Goal: Information Seeking & Learning: Find specific fact

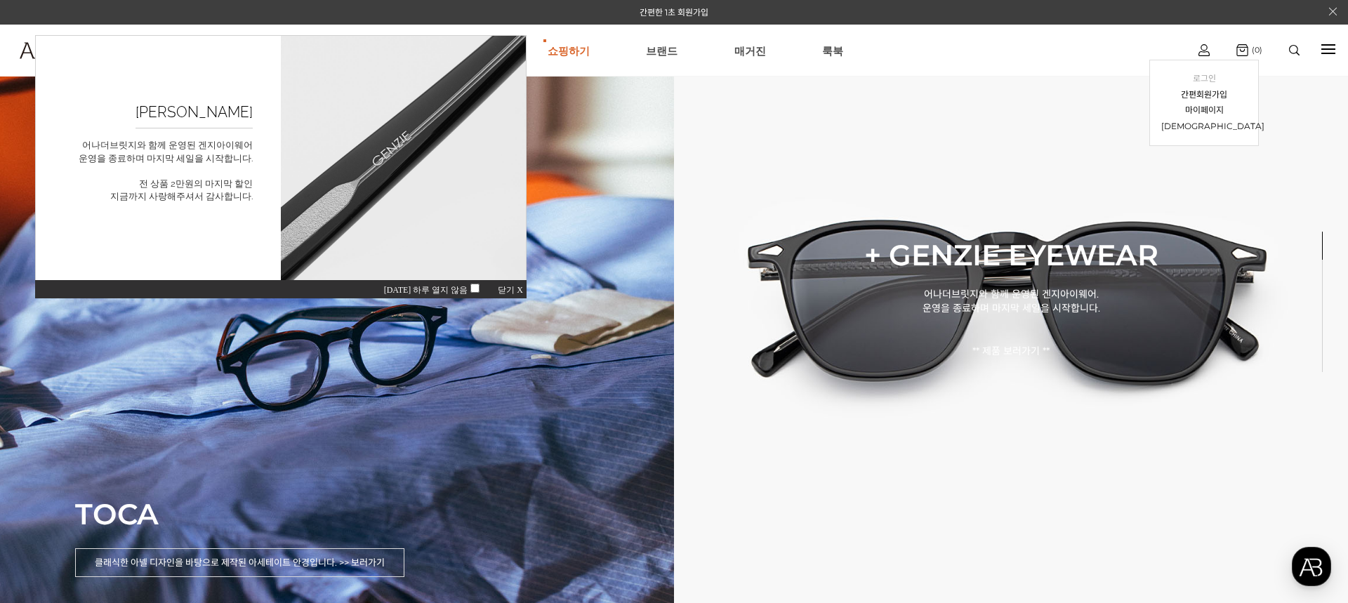
click at [1210, 79] on link "로그인" at bounding box center [1204, 79] width 86 height 16
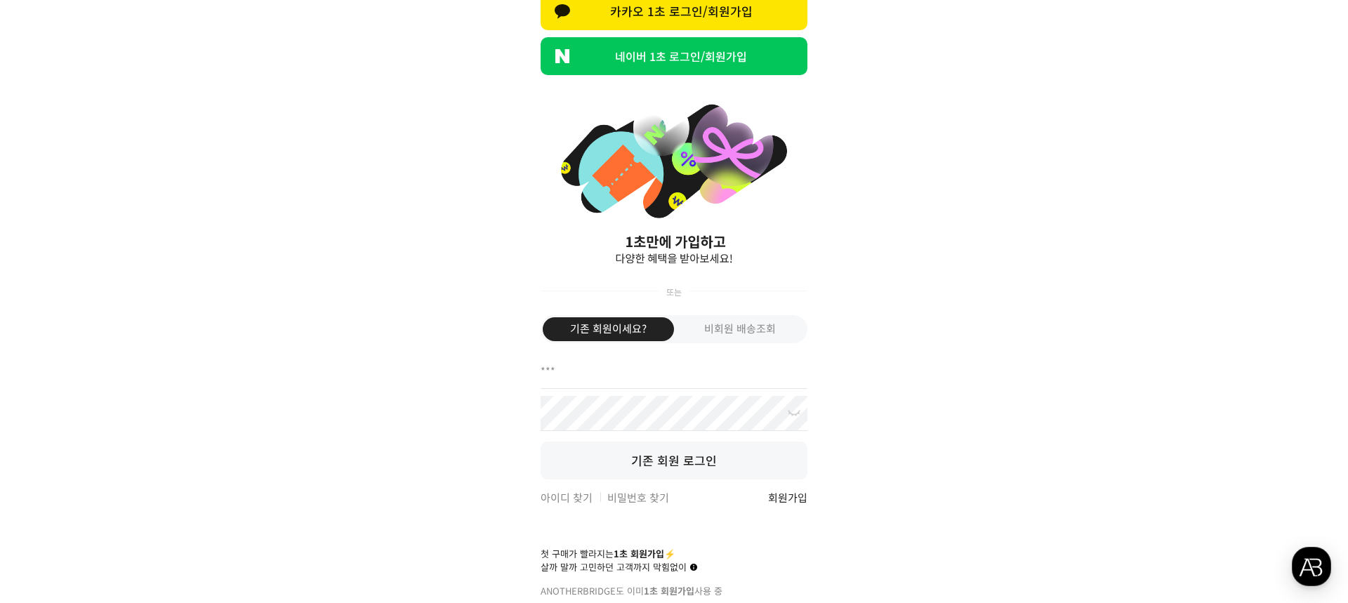
scroll to position [165, 0]
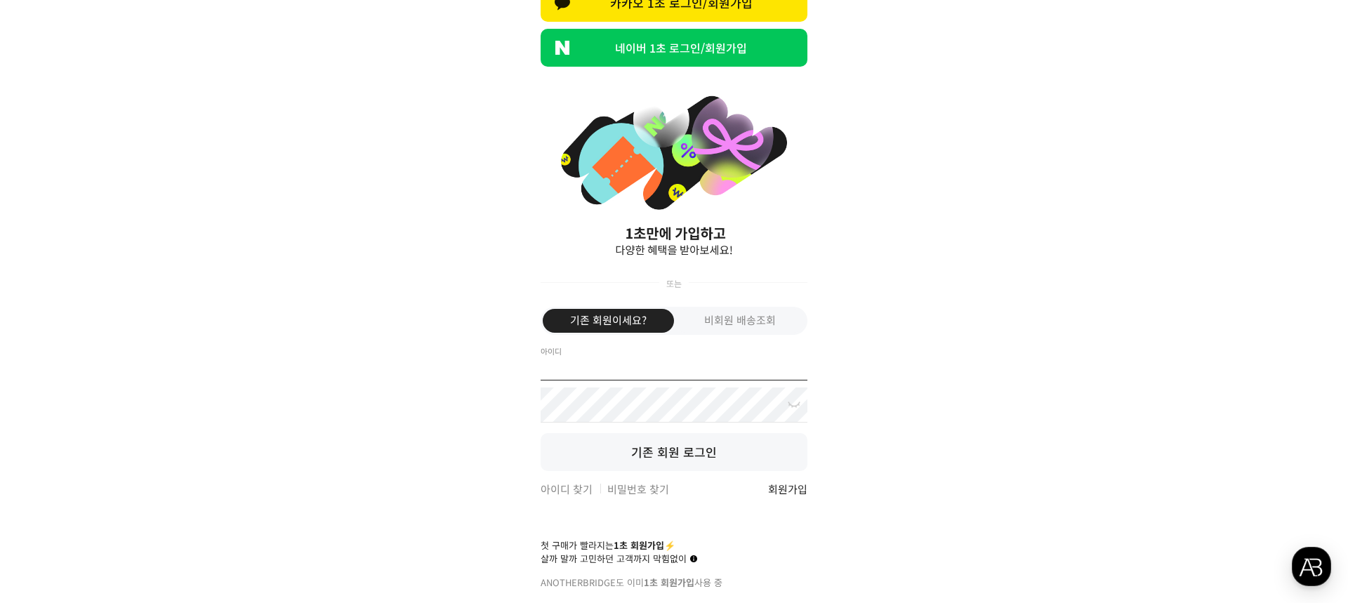
click at [617, 369] on input "text" at bounding box center [674, 362] width 267 height 35
type input "******"
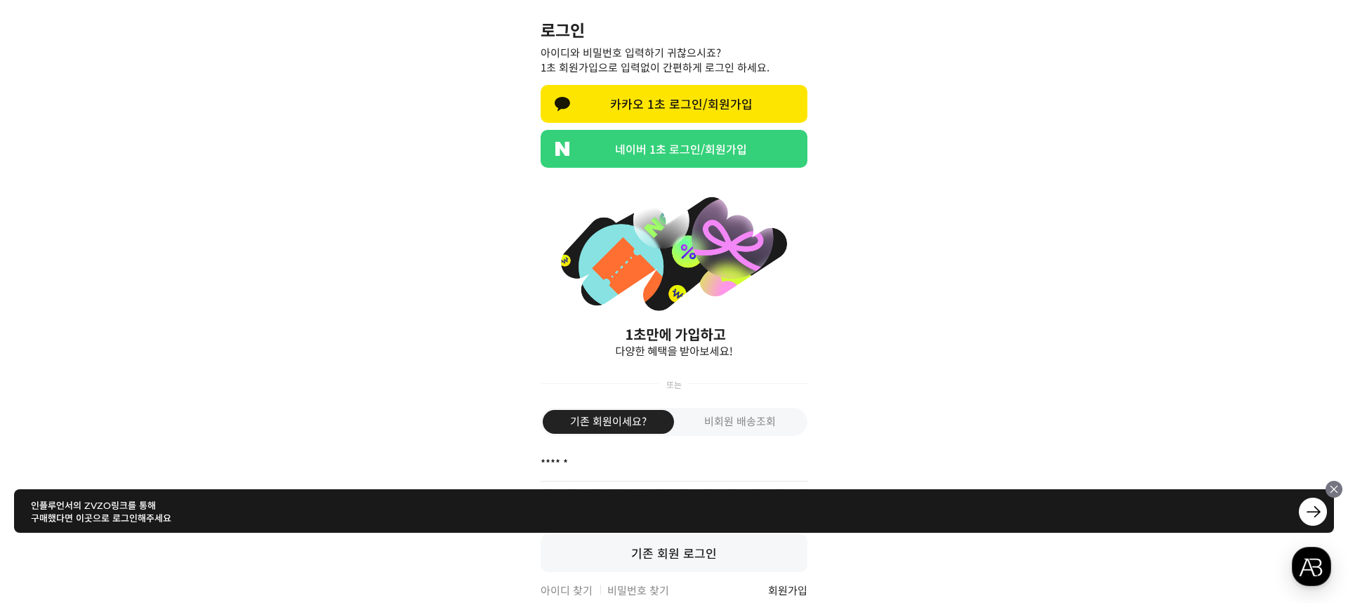
scroll to position [0, 0]
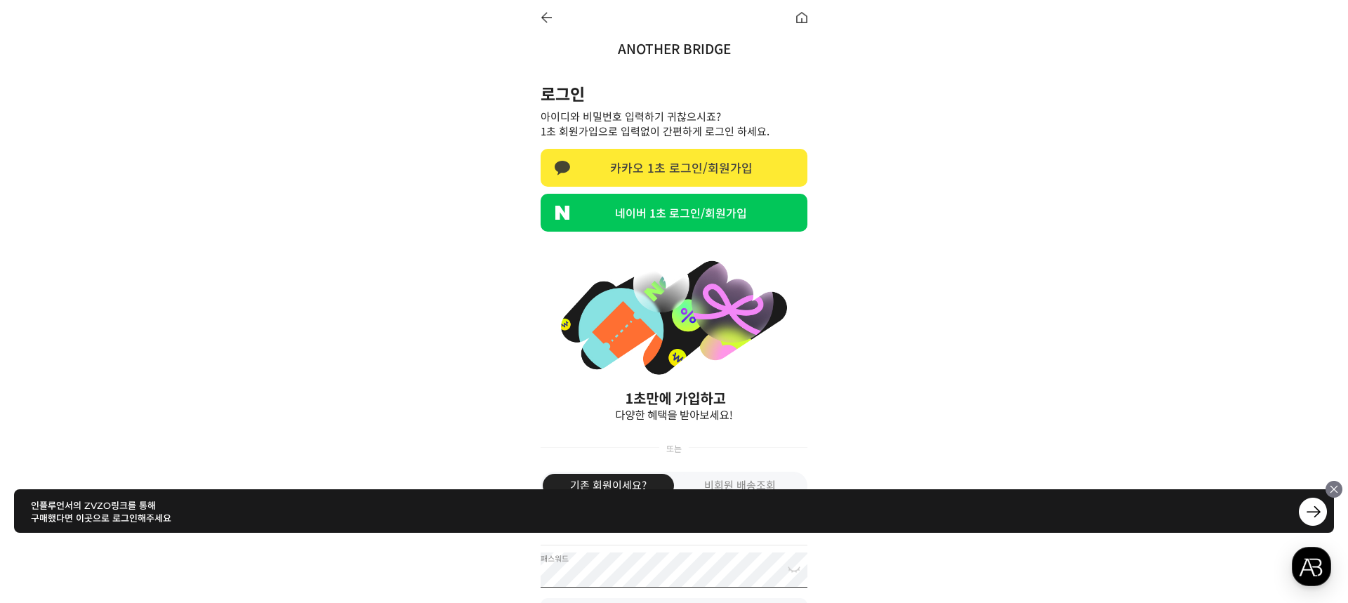
click at [682, 154] on link "카카오 1초 로그인/회원가입" at bounding box center [674, 168] width 267 height 38
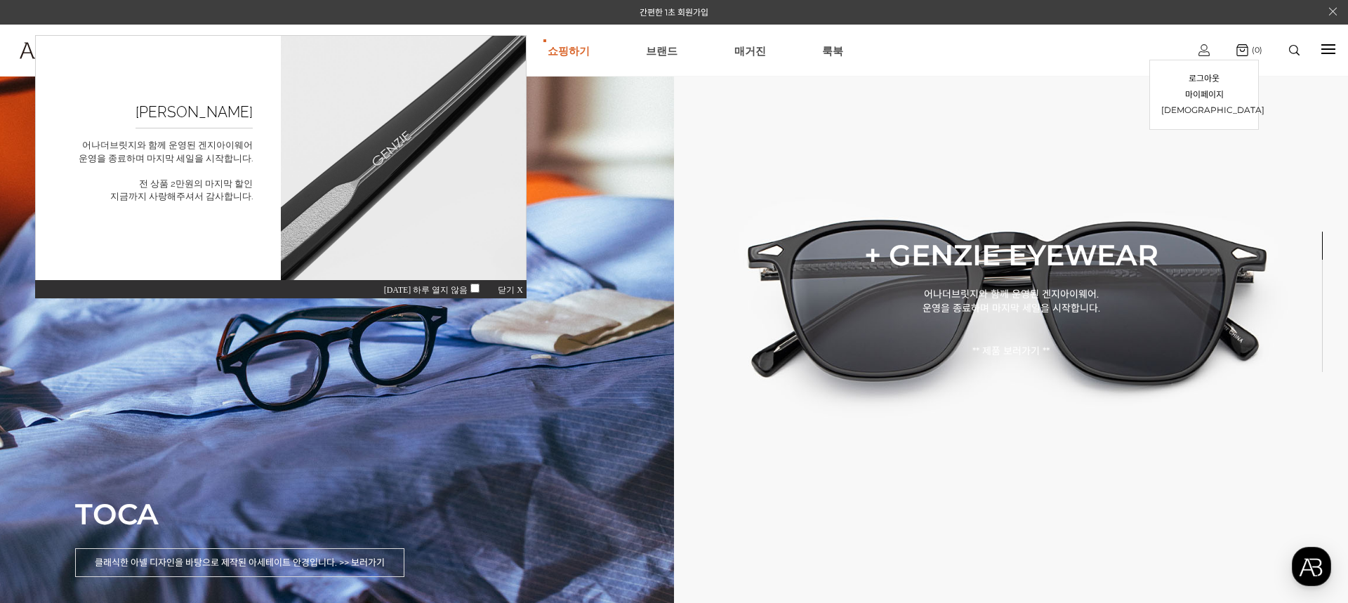
click at [1204, 48] on img at bounding box center [1203, 50] width 11 height 12
click at [1214, 95] on link "마이페이지" at bounding box center [1204, 95] width 86 height 16
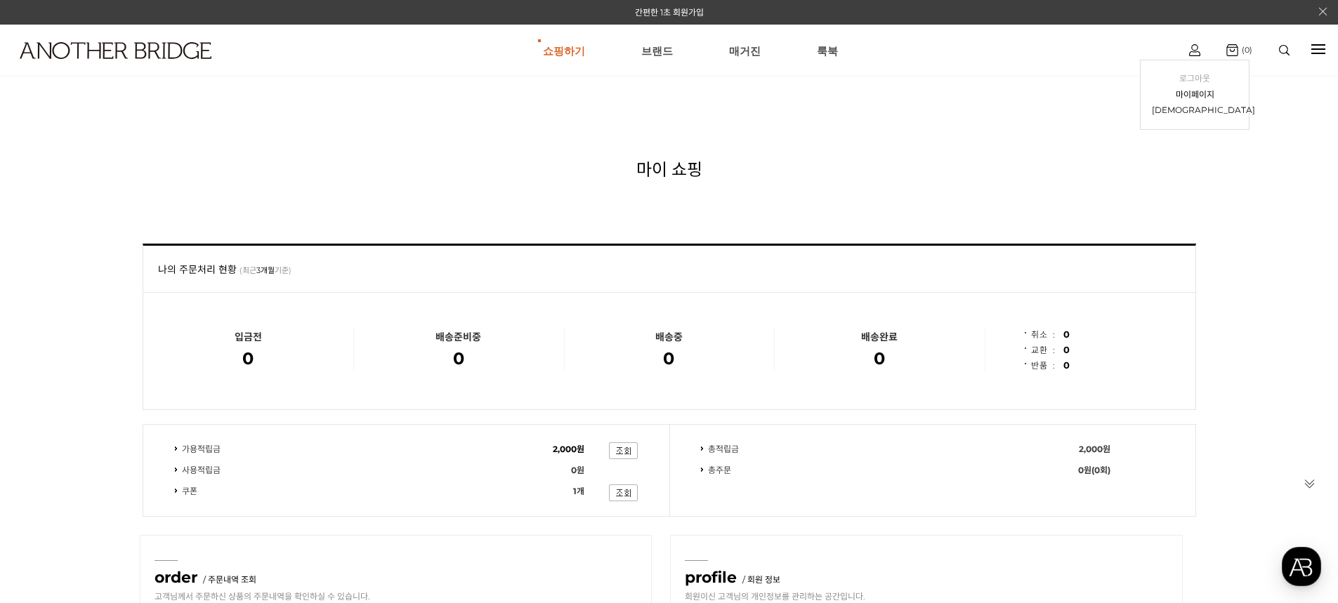
click at [1208, 78] on link "로그아웃" at bounding box center [1194, 79] width 86 height 16
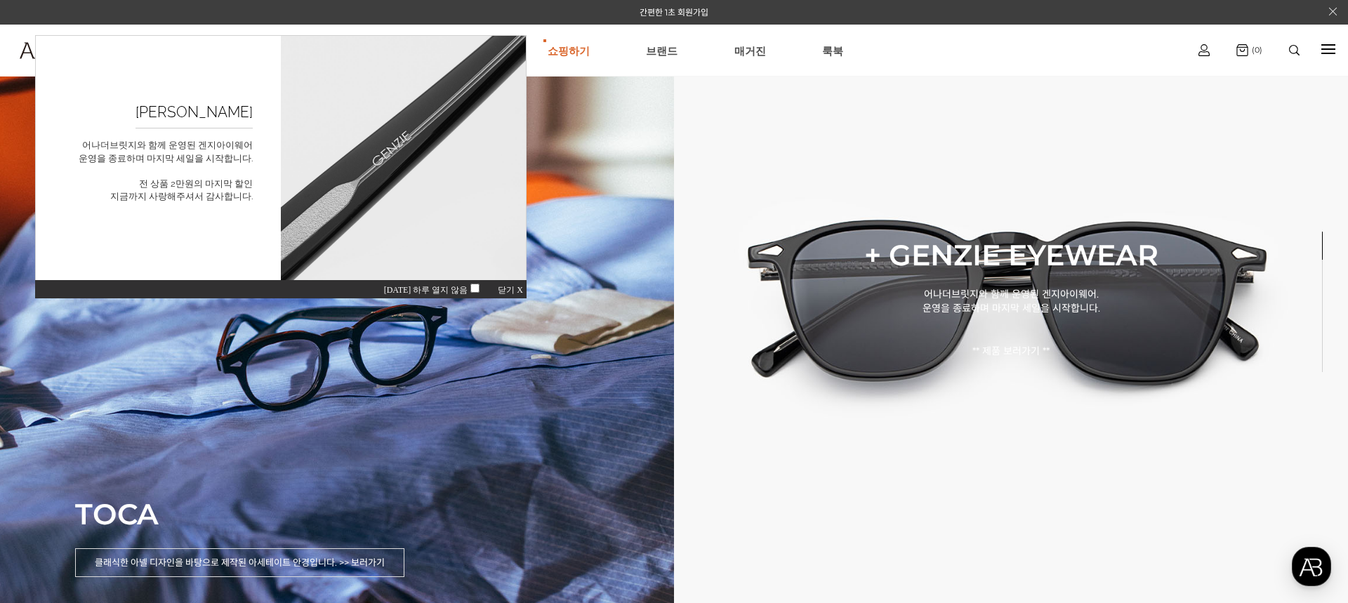
click at [1328, 51] on div at bounding box center [1328, 49] width 14 height 16
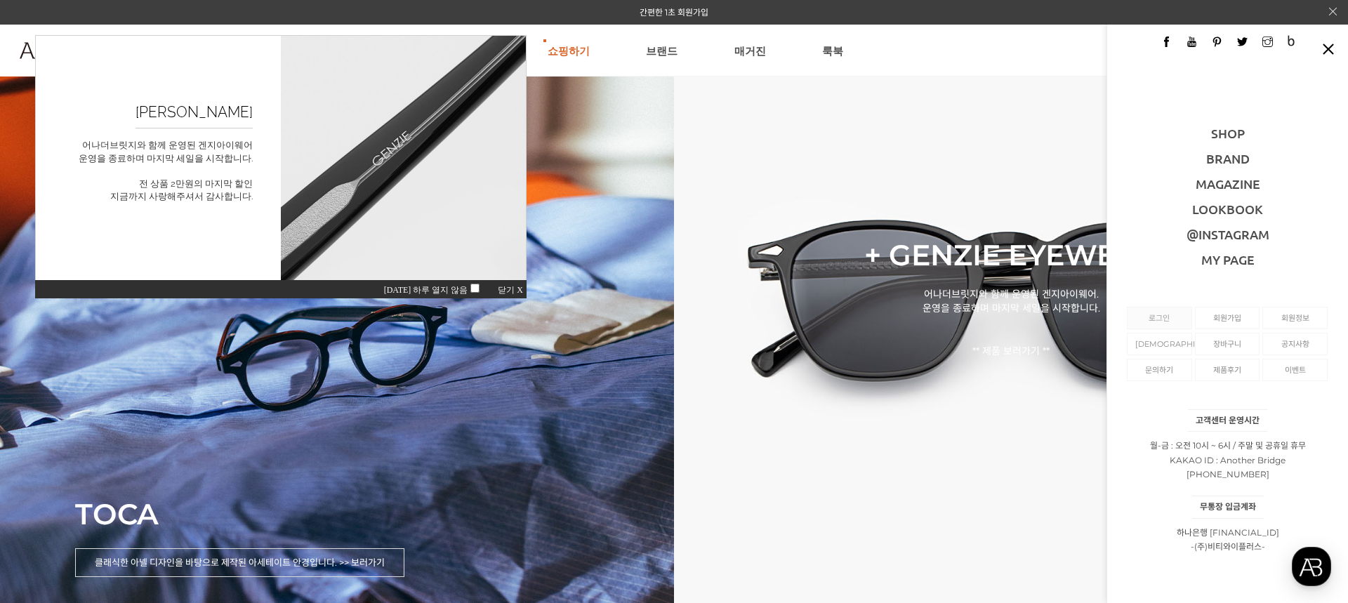
click at [1156, 322] on link "로그인" at bounding box center [1159, 318] width 48 height 21
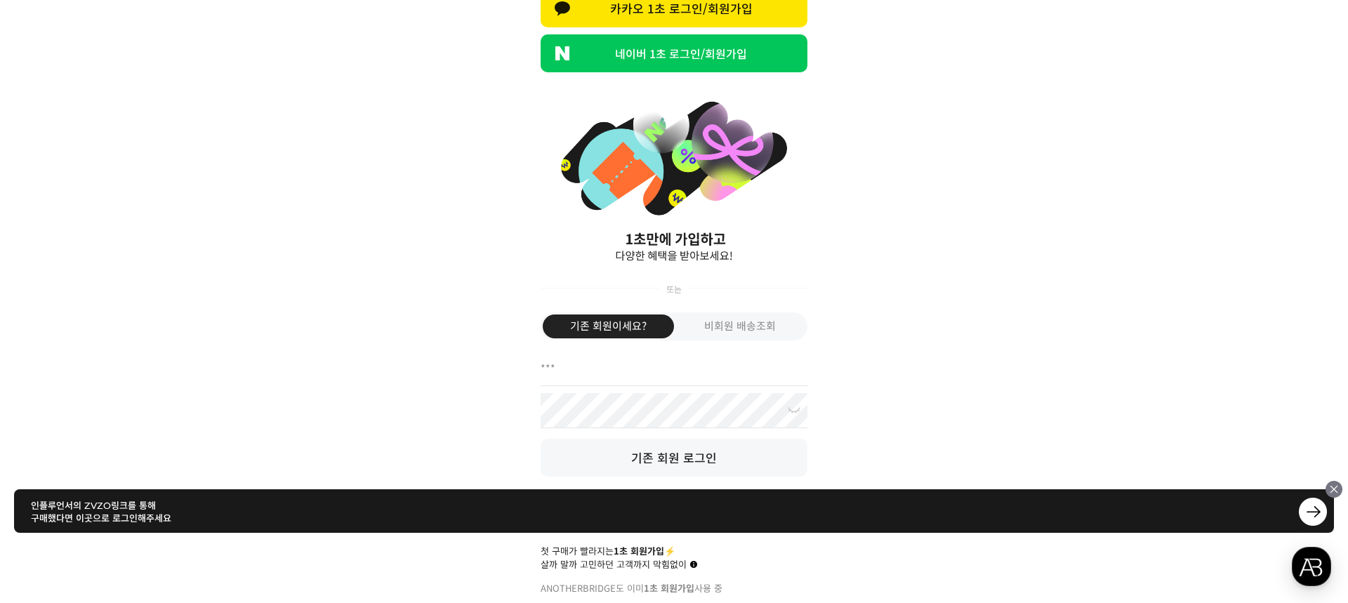
scroll to position [165, 0]
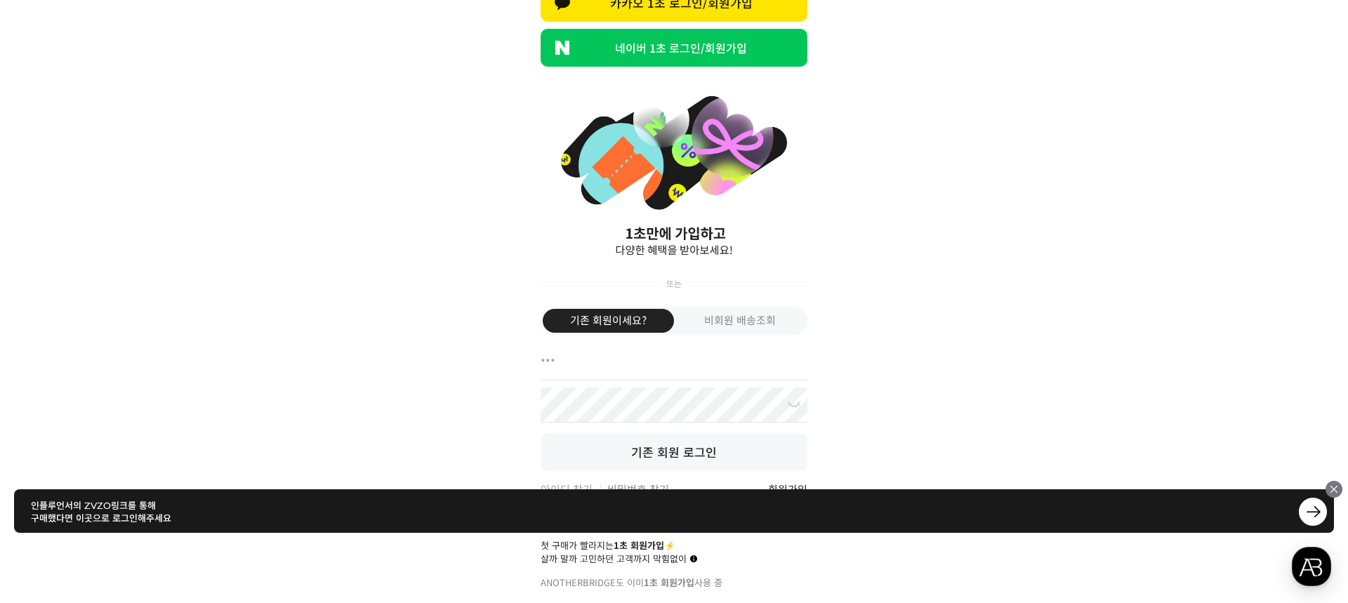
click at [554, 484] on link "아이디 찾기" at bounding box center [567, 489] width 52 height 15
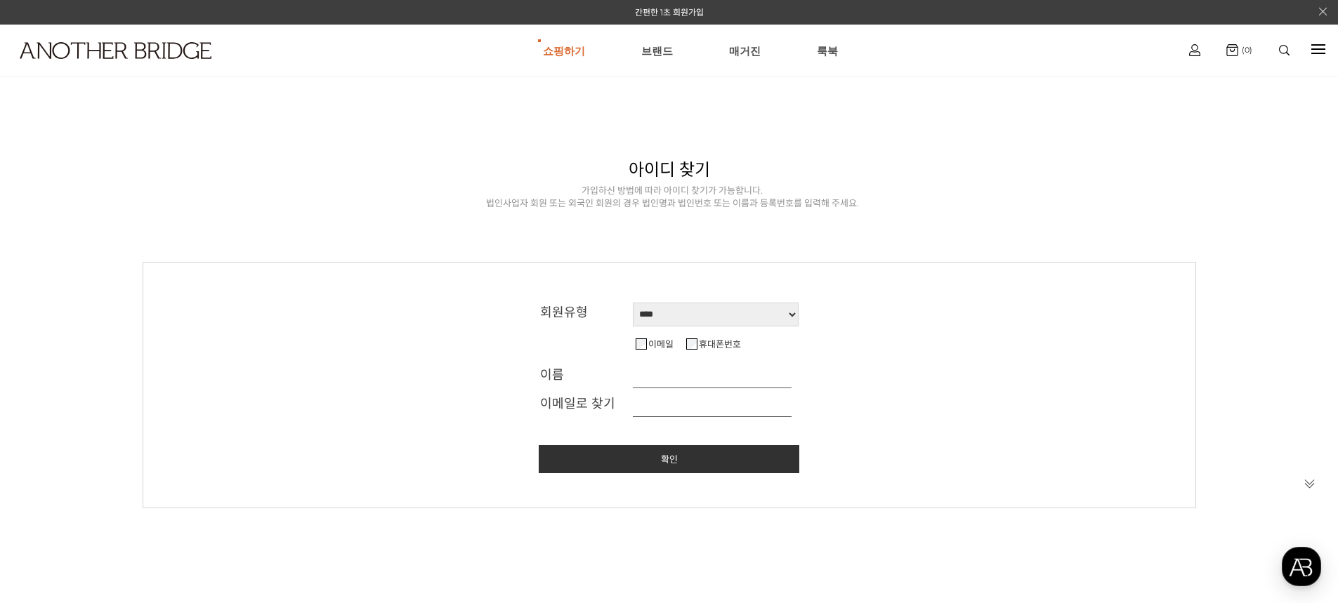
click at [664, 381] on input "text" at bounding box center [712, 376] width 159 height 23
type input "***"
click at [674, 406] on input "text" at bounding box center [712, 405] width 159 height 23
type input "**********"
click at [685, 454] on link "확인" at bounding box center [669, 459] width 260 height 28
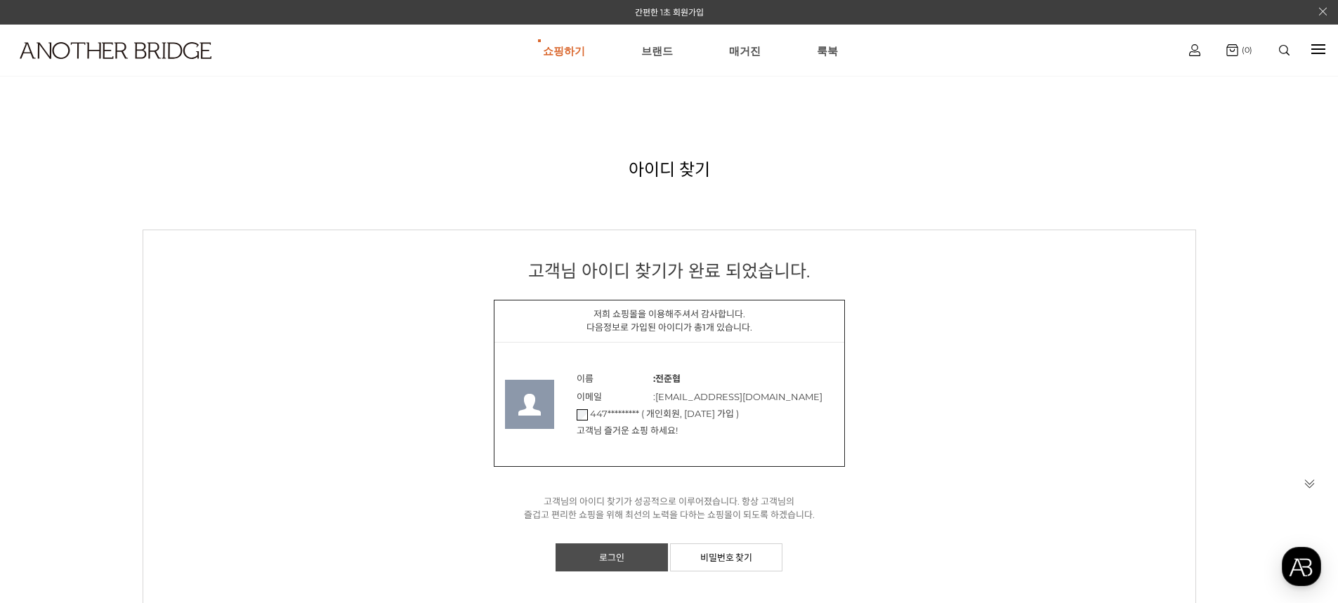
click at [638, 553] on link "로그인" at bounding box center [611, 557] width 112 height 28
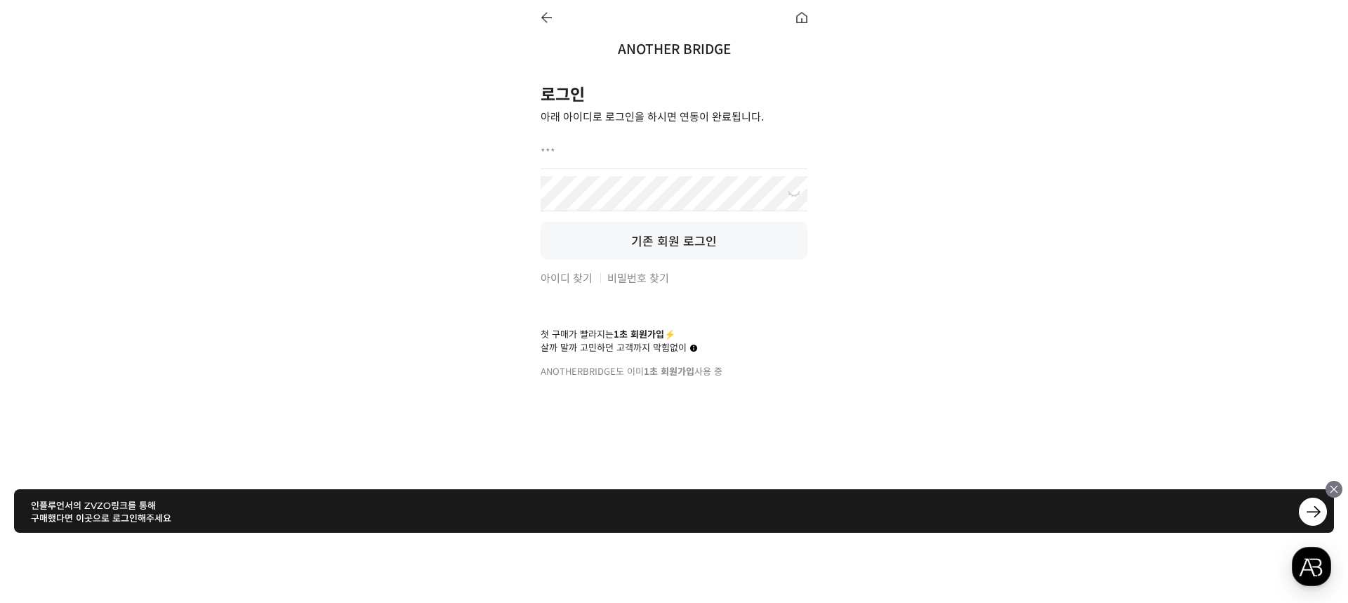
click at [636, 150] on input "text" at bounding box center [674, 151] width 267 height 35
type input "**********"
click at [541, 222] on button "기존 회원 로그인" at bounding box center [674, 241] width 267 height 38
